Goal: Entertainment & Leisure: Consume media (video, audio)

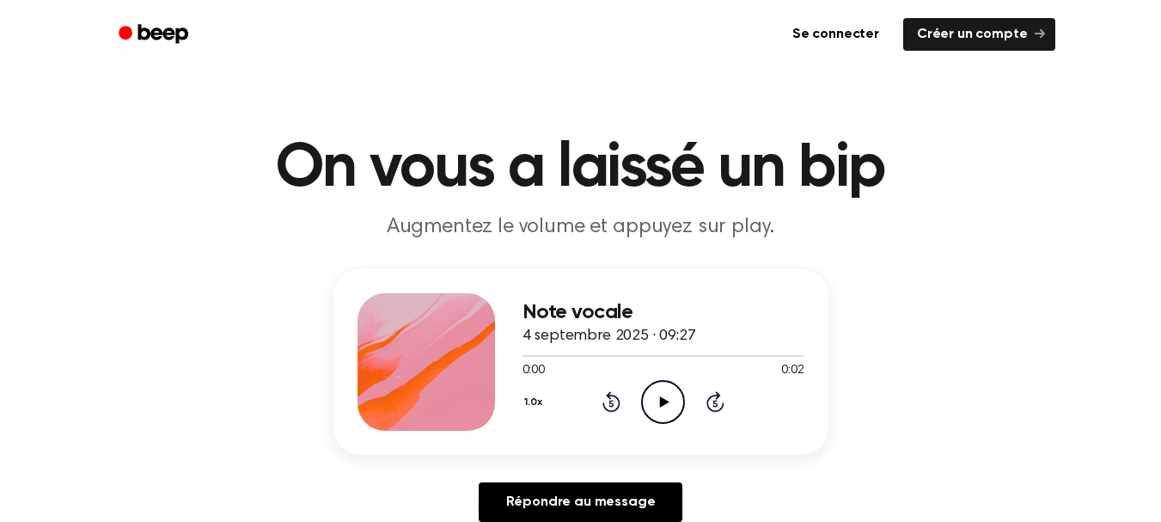
click at [670, 394] on icon "Play Audio" at bounding box center [663, 402] width 44 height 44
click at [656, 397] on icon "Play Audio" at bounding box center [663, 402] width 44 height 44
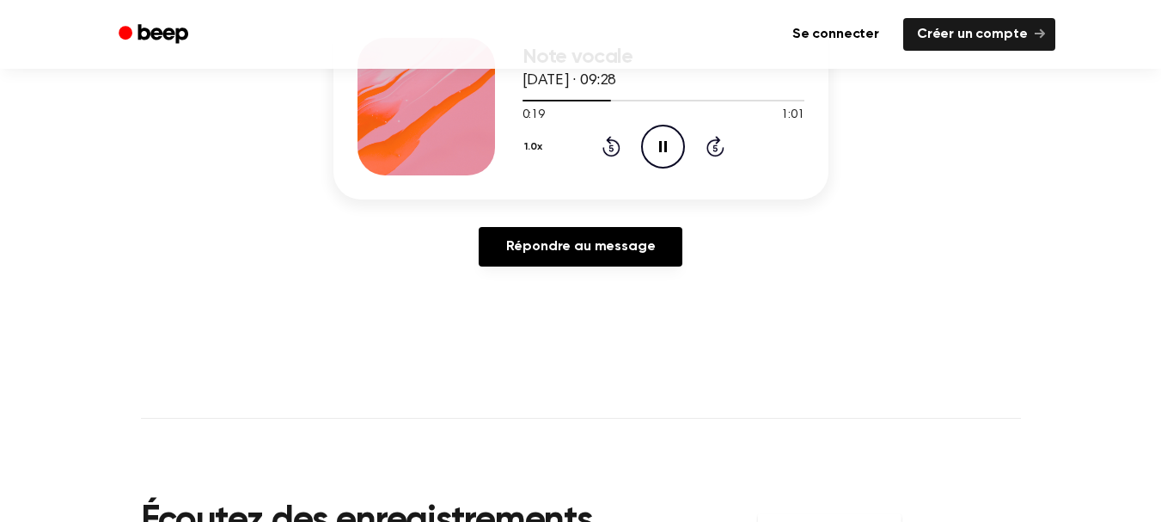
scroll to position [172, 0]
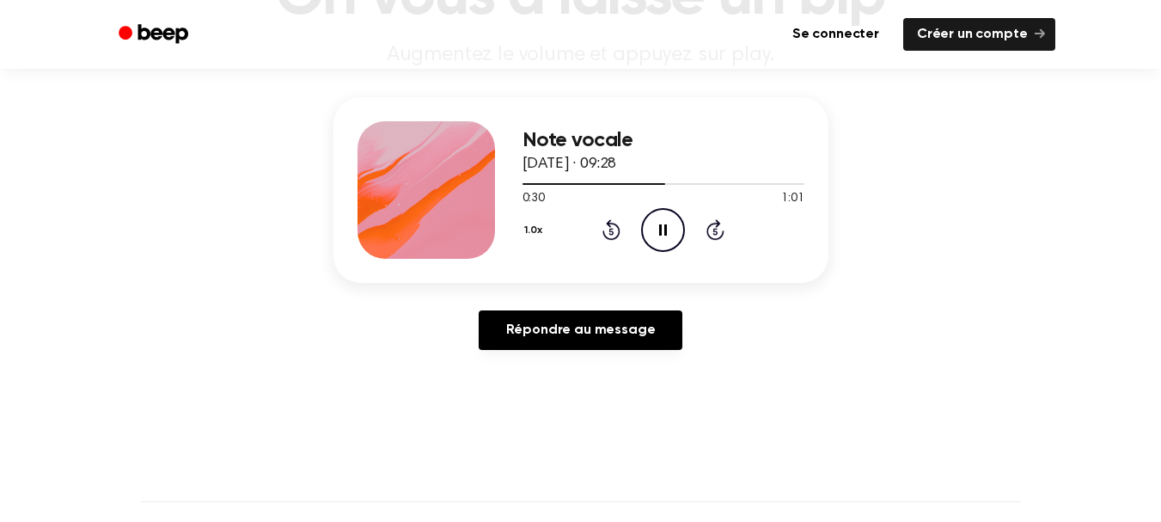
click at [657, 215] on icon "Pause Audio" at bounding box center [663, 230] width 44 height 44
